Goal: Task Accomplishment & Management: Complete application form

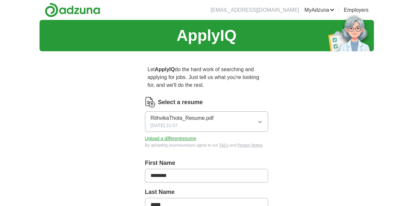
click at [175, 135] on button "Upload a different resume" at bounding box center [170, 138] width 51 height 7
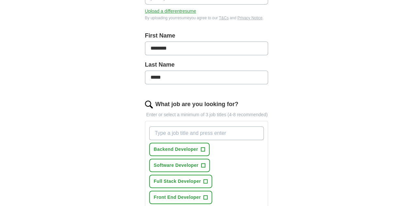
scroll to position [196, 0]
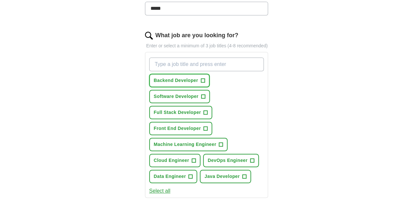
click at [176, 77] on span "Backend Developer" at bounding box center [176, 80] width 44 height 7
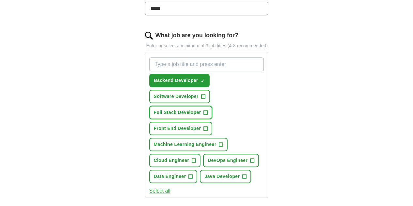
click at [183, 109] on span "Full Stack Developer" at bounding box center [177, 112] width 47 height 7
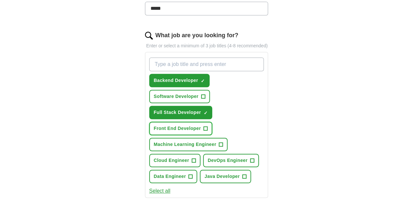
click at [212, 122] on button "Front End Developer +" at bounding box center [180, 128] width 63 height 13
click at [210, 90] on button "Software Developer +" at bounding box center [179, 96] width 61 height 13
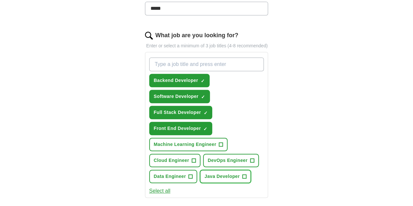
click at [242, 174] on span "+" at bounding box center [244, 176] width 4 height 4
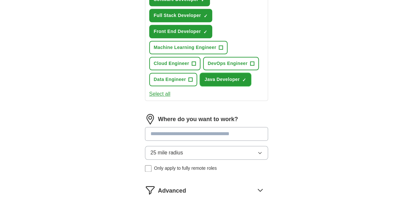
scroll to position [294, 0]
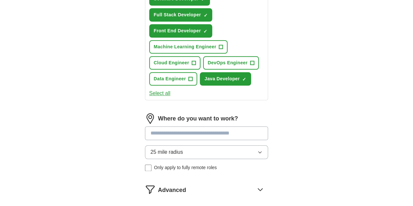
click at [161, 148] on span "25 mile radius" at bounding box center [166, 152] width 33 height 8
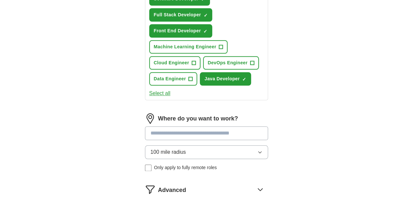
click at [150, 126] on input at bounding box center [206, 133] width 123 height 14
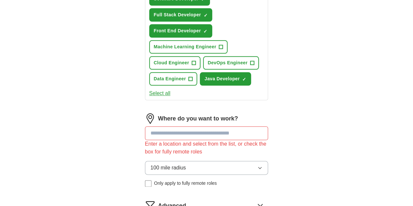
click at [172, 174] on form "Select a resume RithvikaThota_Resume.pdf [DATE] 17:58 Upload a different resume…" at bounding box center [206, 25] width 123 height 445
click at [168, 126] on input at bounding box center [206, 133] width 123 height 14
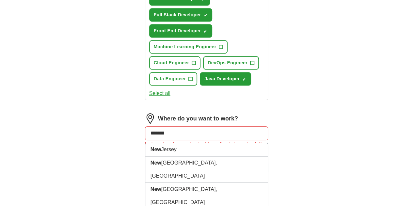
type input "********"
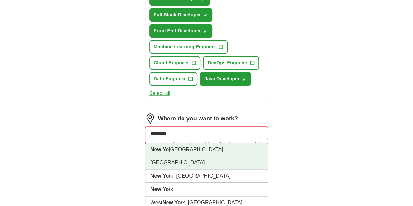
click at [168, 143] on li "[GEOGRAPHIC_DATA], [GEOGRAPHIC_DATA]" at bounding box center [206, 156] width 123 height 26
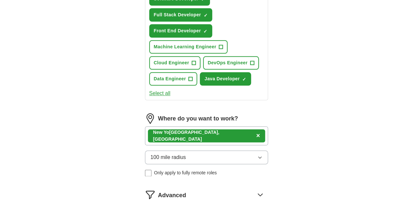
click at [200, 126] on div "[GEOGRAPHIC_DATA], [GEOGRAPHIC_DATA] ×" at bounding box center [206, 135] width 123 height 19
click at [197, 126] on div "[GEOGRAPHIC_DATA], [GEOGRAPHIC_DATA] ×" at bounding box center [206, 135] width 123 height 19
click at [256, 132] on span "×" at bounding box center [258, 135] width 4 height 7
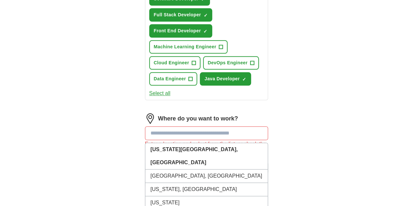
click at [155, 126] on input at bounding box center [206, 133] width 123 height 14
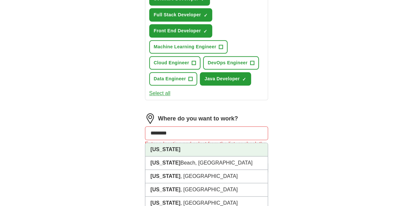
click at [157, 143] on li "[US_STATE]" at bounding box center [206, 149] width 123 height 13
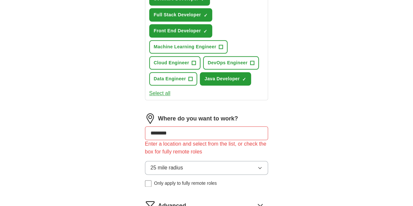
type input "********"
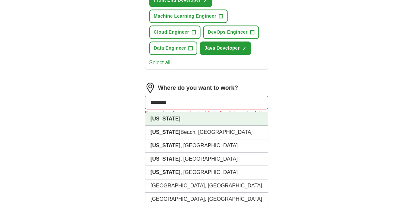
drag, startPoint x: 173, startPoint y: 62, endPoint x: 116, endPoint y: 67, distance: 57.3
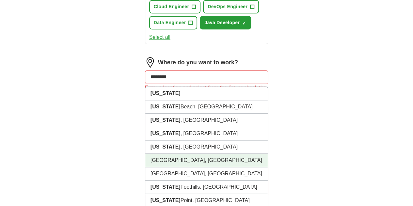
scroll to position [325, 0]
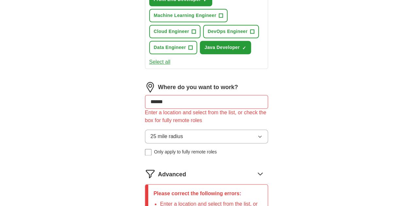
type input "*******"
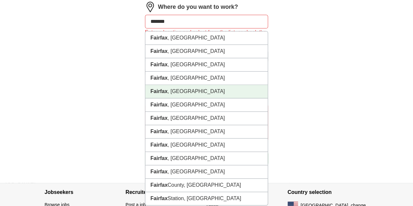
scroll to position [404, 0]
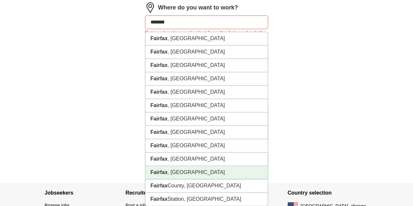
click at [177, 166] on li "[GEOGRAPHIC_DATA] , [GEOGRAPHIC_DATA]" at bounding box center [206, 172] width 123 height 13
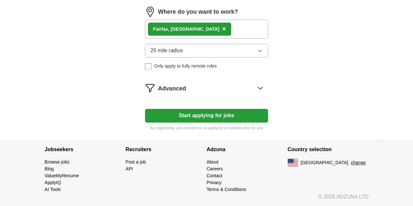
scroll to position [358, 0]
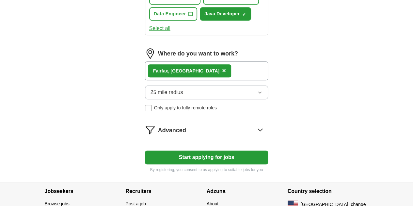
click at [154, 150] on button "Start applying for jobs" at bounding box center [206, 157] width 123 height 14
select select "**"
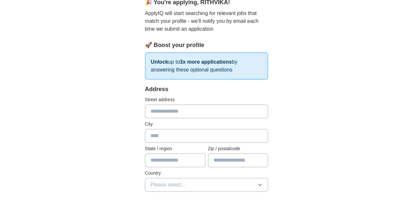
scroll to position [66, 0]
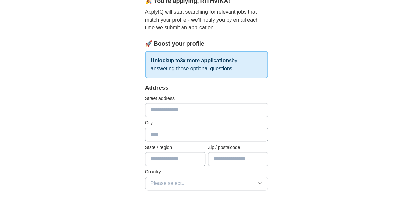
click at [154, 114] on input "text" at bounding box center [206, 110] width 123 height 14
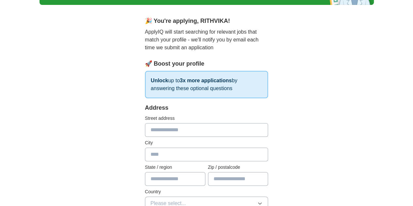
scroll to position [0, 0]
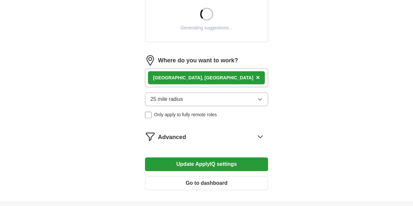
scroll to position [301, 0]
